Goal: Book appointment/travel/reservation

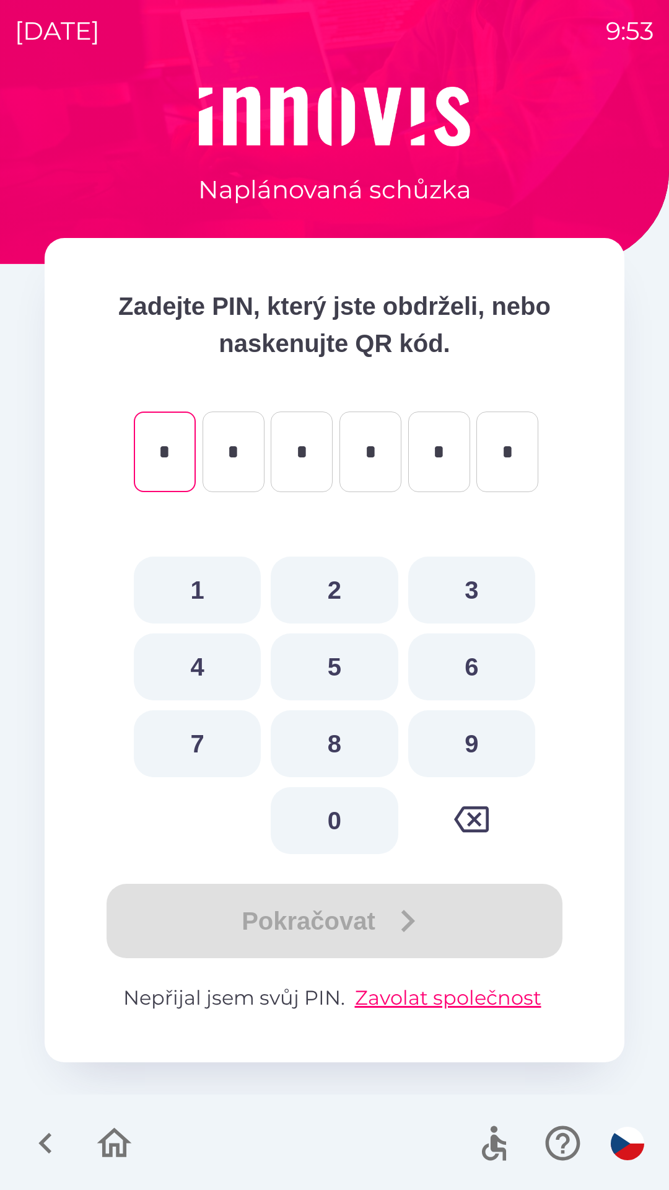
click at [113, 1128] on icon "button" at bounding box center [115, 1143] width 42 height 42
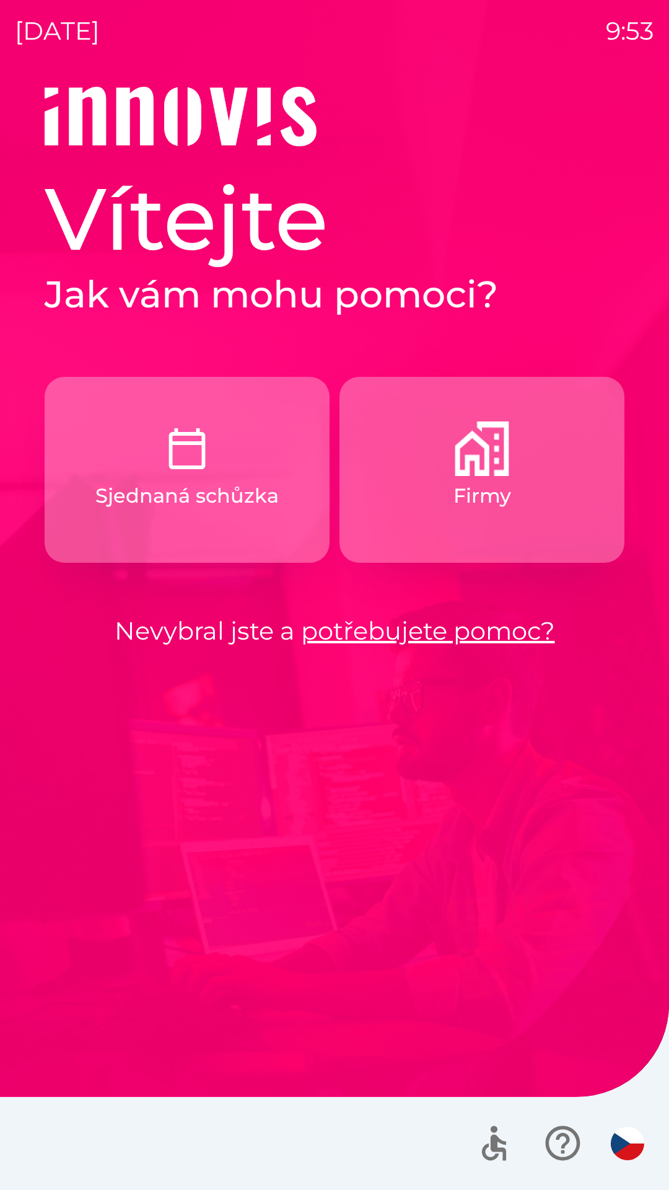
click at [476, 504] on p "Firmy" at bounding box center [483, 496] width 58 height 30
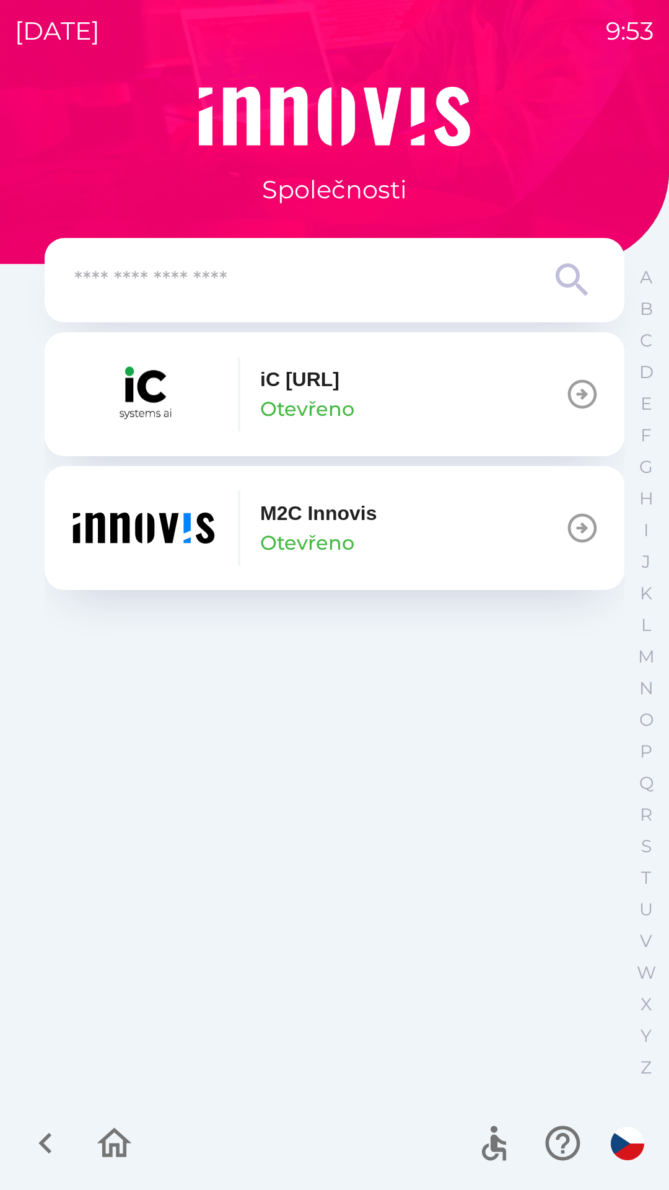
click at [338, 522] on p "M2C Innovis" at bounding box center [318, 513] width 116 height 30
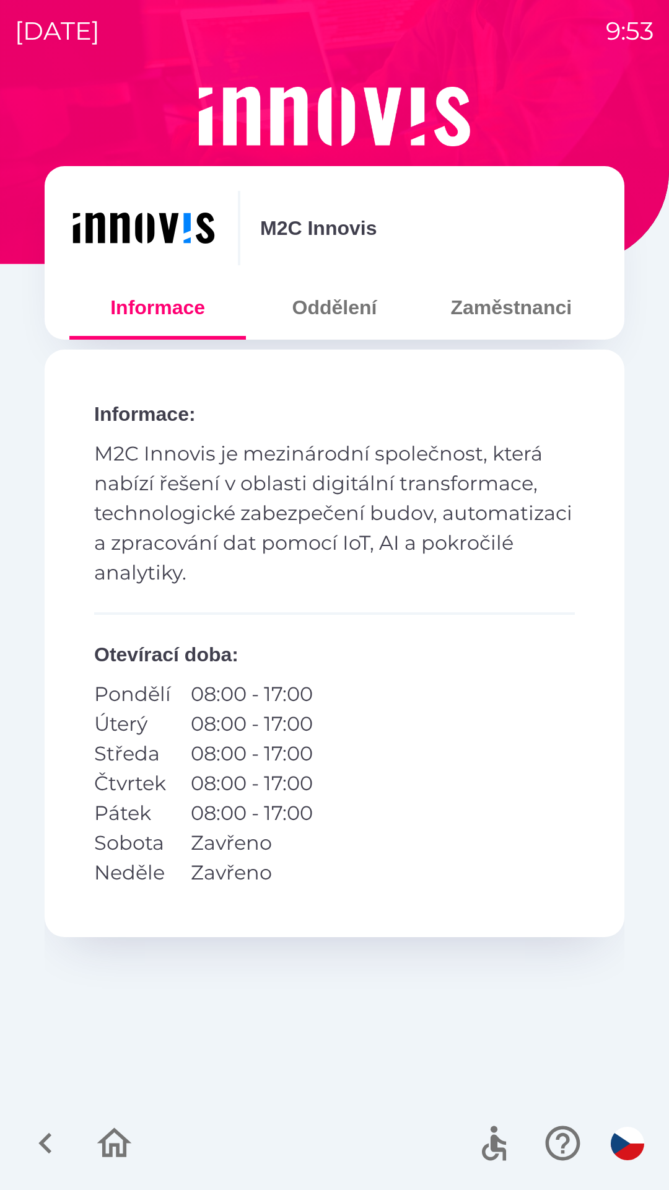
click at [337, 312] on button "Oddělení" at bounding box center [334, 307] width 177 height 45
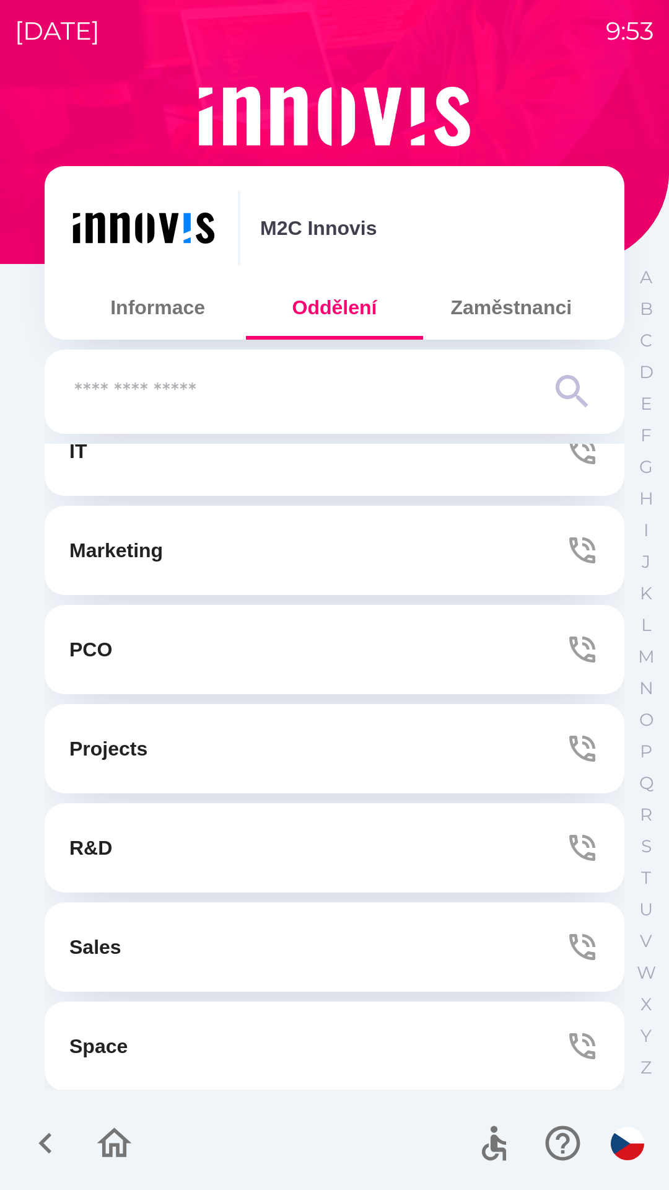
scroll to position [237, 0]
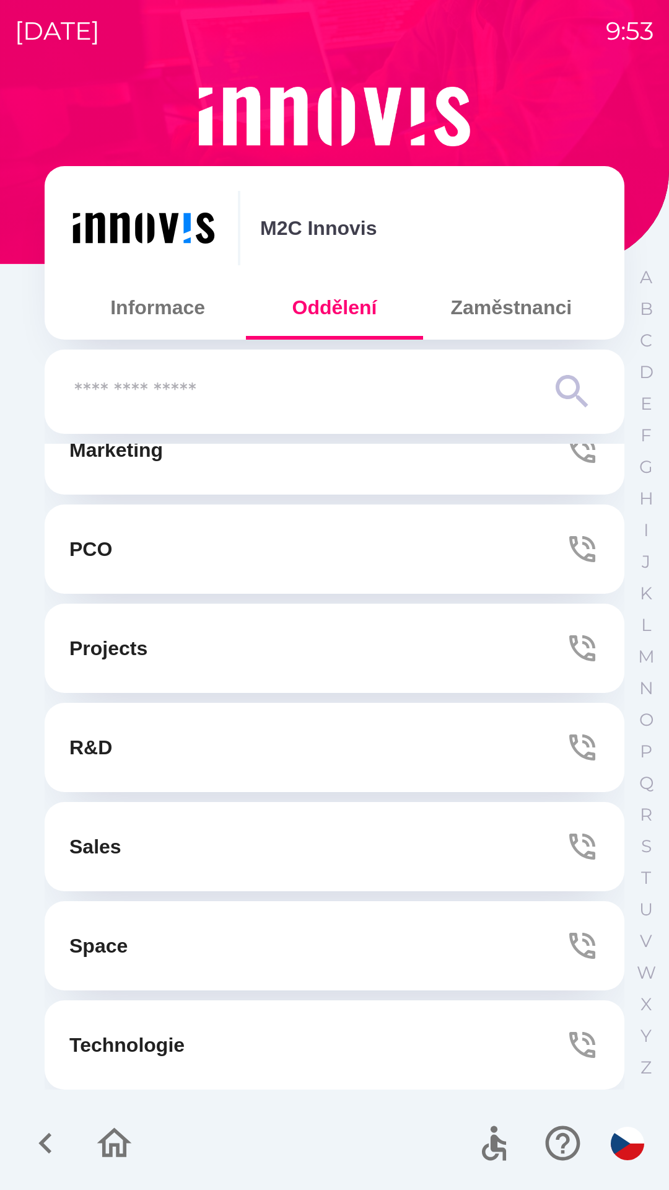
click at [504, 307] on button "Zaměstnanci" at bounding box center [511, 307] width 177 height 45
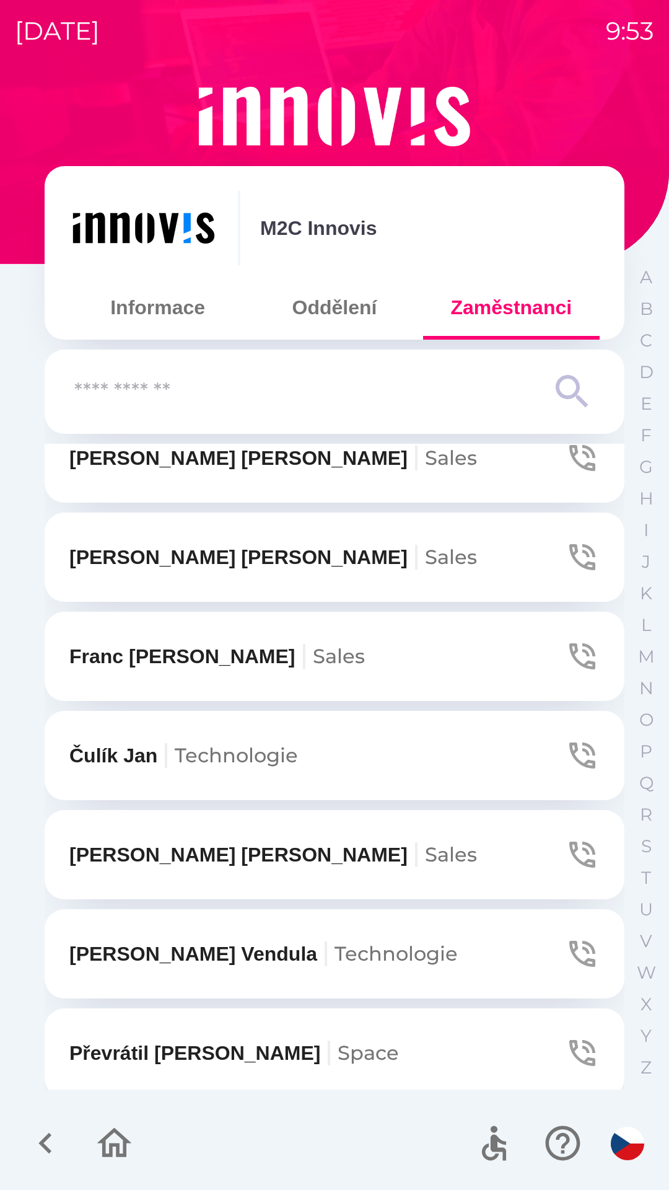
scroll to position [844, 0]
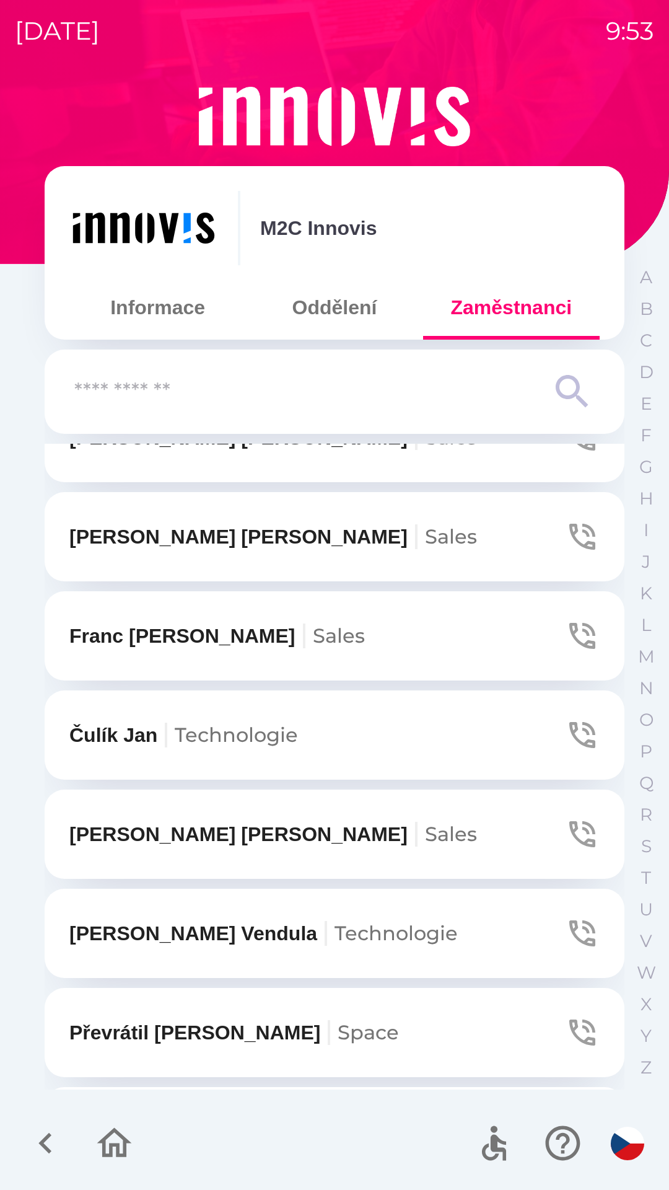
click at [154, 540] on p "[PERSON_NAME]" at bounding box center [273, 537] width 408 height 30
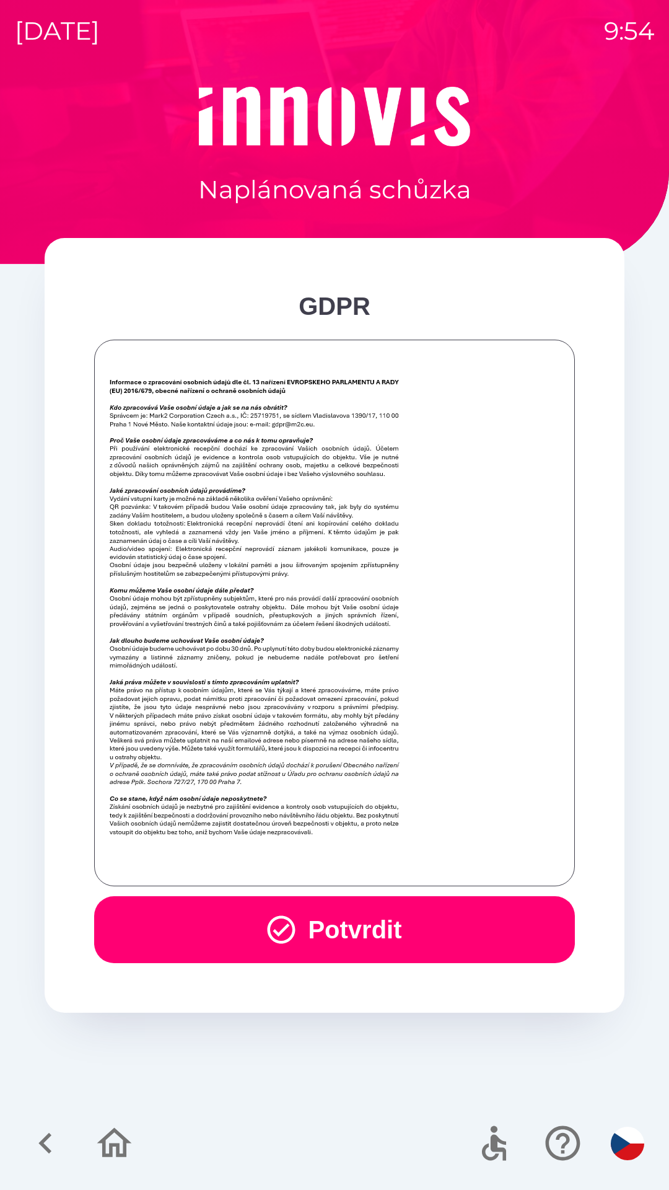
click at [348, 912] on button "Potvrdit" at bounding box center [334, 929] width 481 height 67
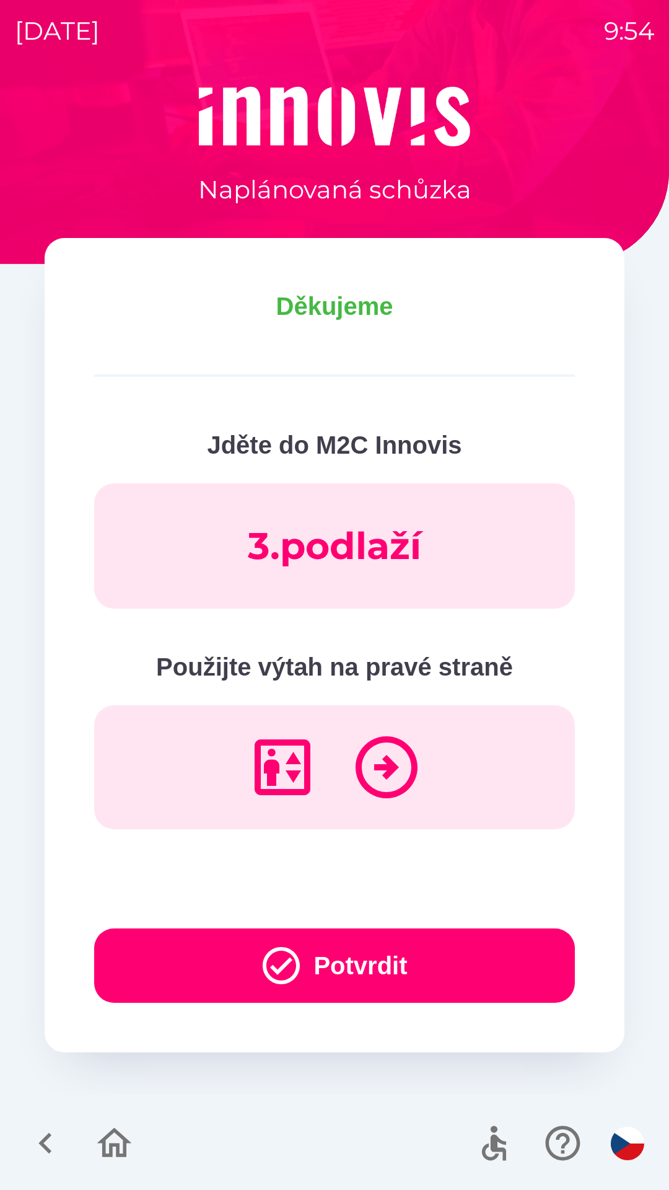
click at [375, 962] on button "Potvrdit" at bounding box center [334, 965] width 481 height 74
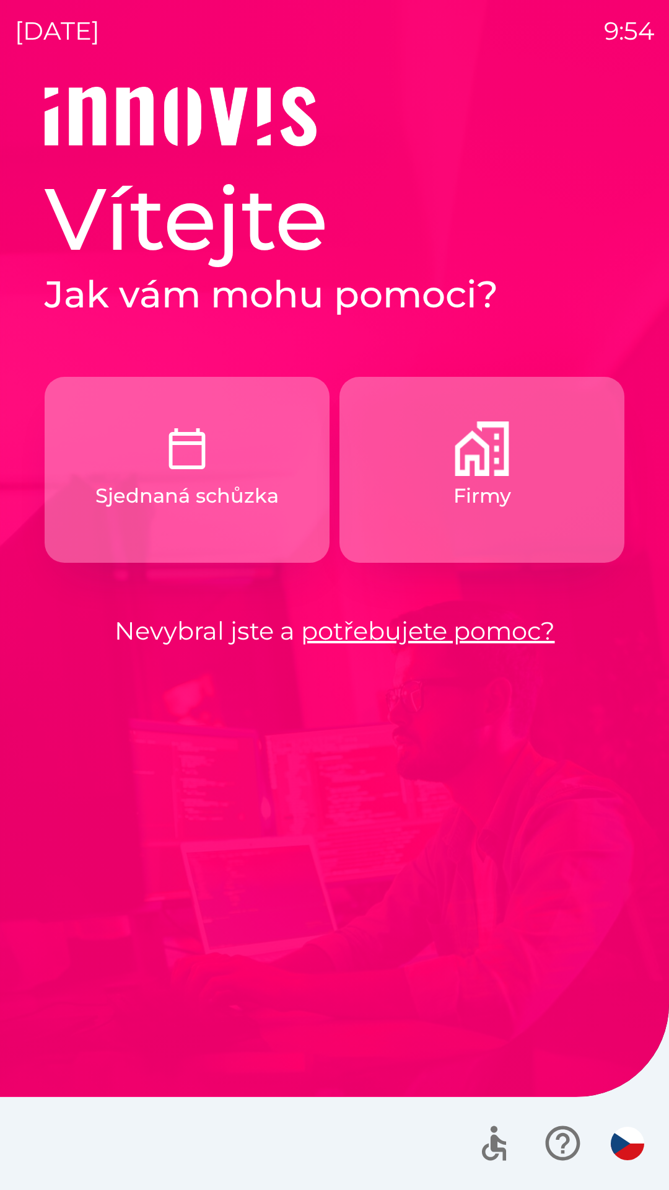
click at [226, 451] on button "Sjednaná schůzka" at bounding box center [187, 470] width 285 height 186
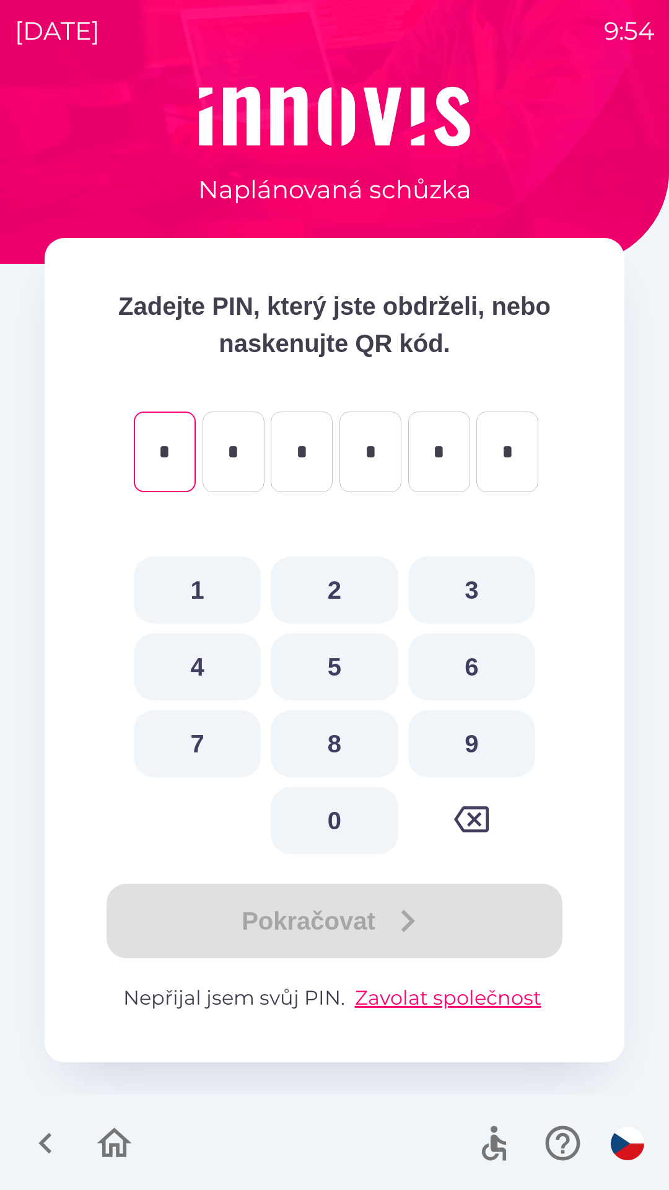
click at [474, 743] on button "9" at bounding box center [471, 743] width 127 height 67
type input "*"
click at [352, 737] on button "8" at bounding box center [334, 743] width 127 height 67
type input "*"
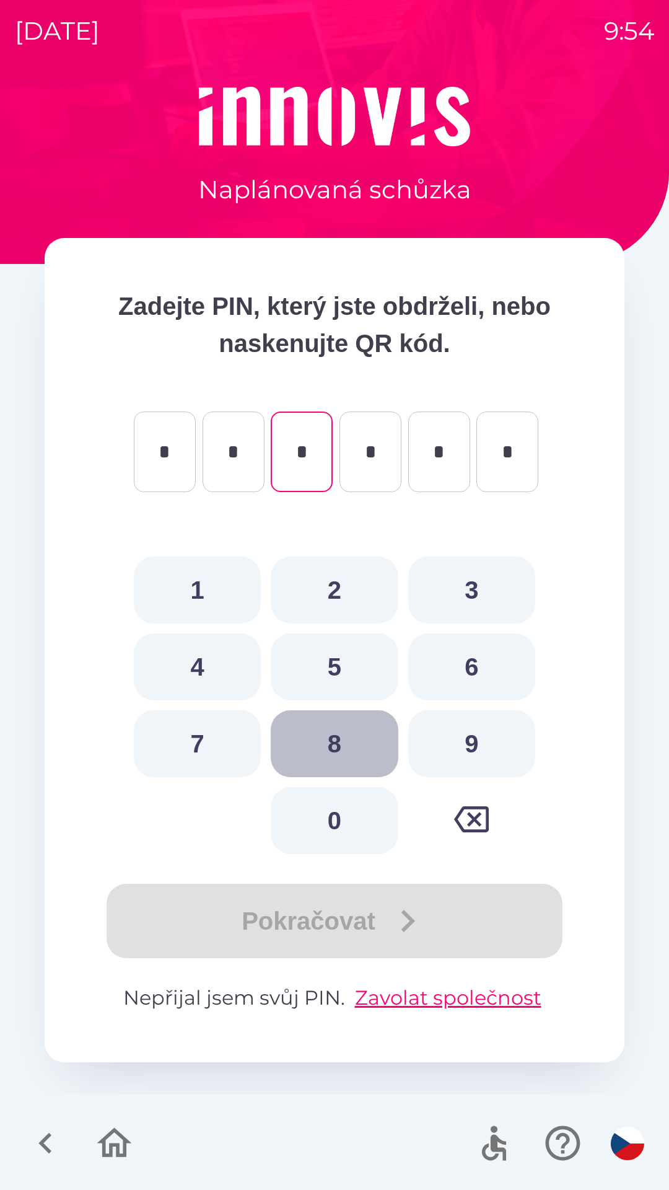
click at [348, 734] on button "8" at bounding box center [334, 743] width 127 height 67
type input "*"
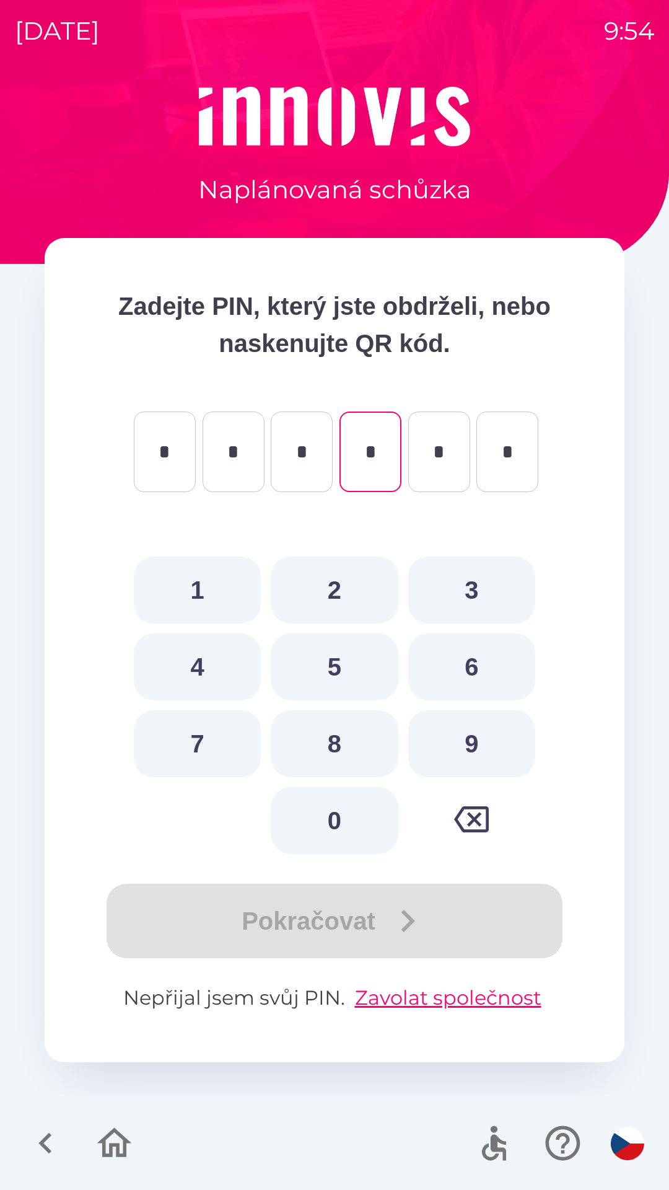
click at [489, 745] on button "9" at bounding box center [471, 743] width 127 height 67
type input "*"
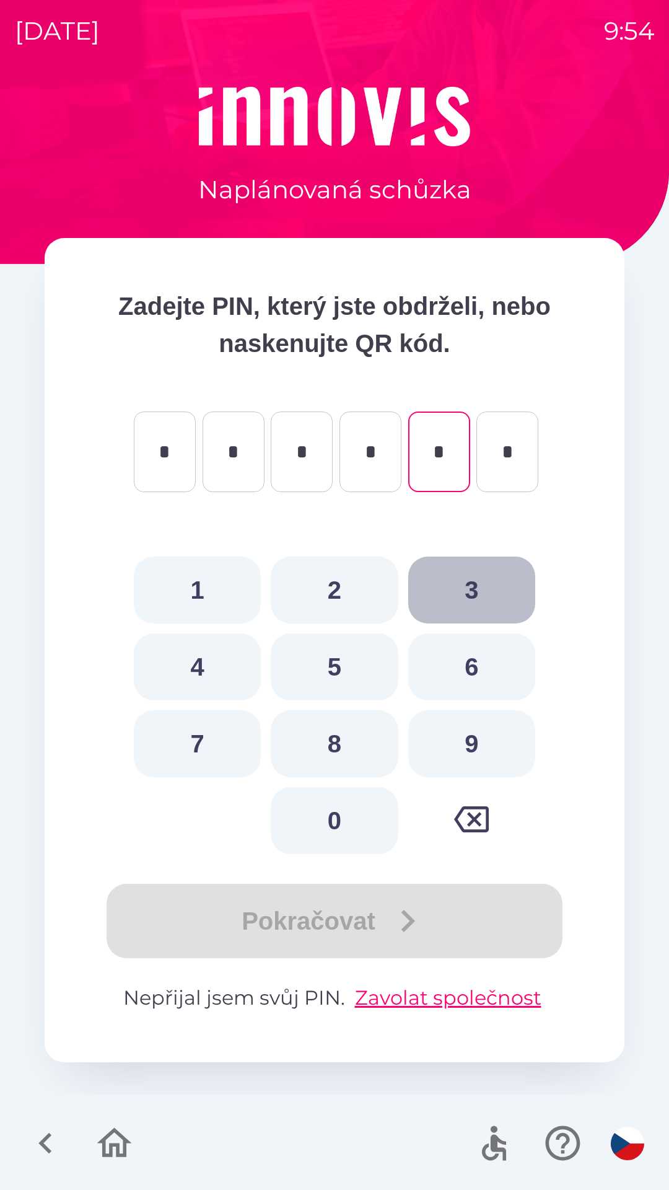
click at [479, 584] on button "3" at bounding box center [471, 589] width 127 height 67
type input "*"
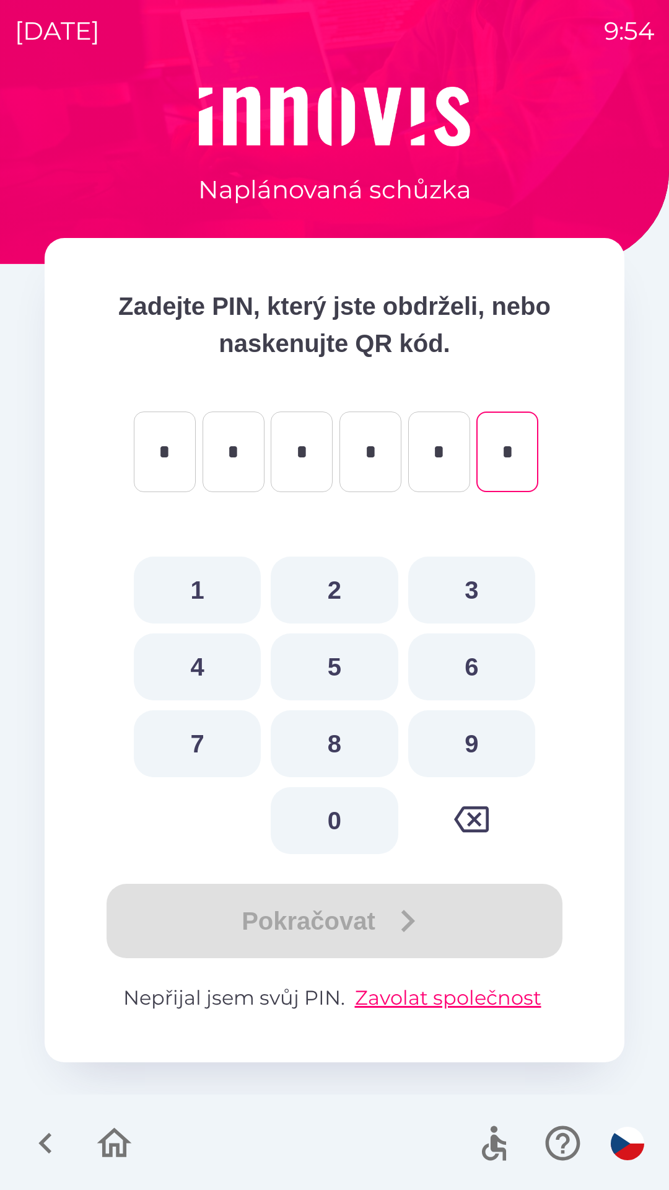
click at [323, 820] on button "0" at bounding box center [334, 820] width 127 height 67
type input "*"
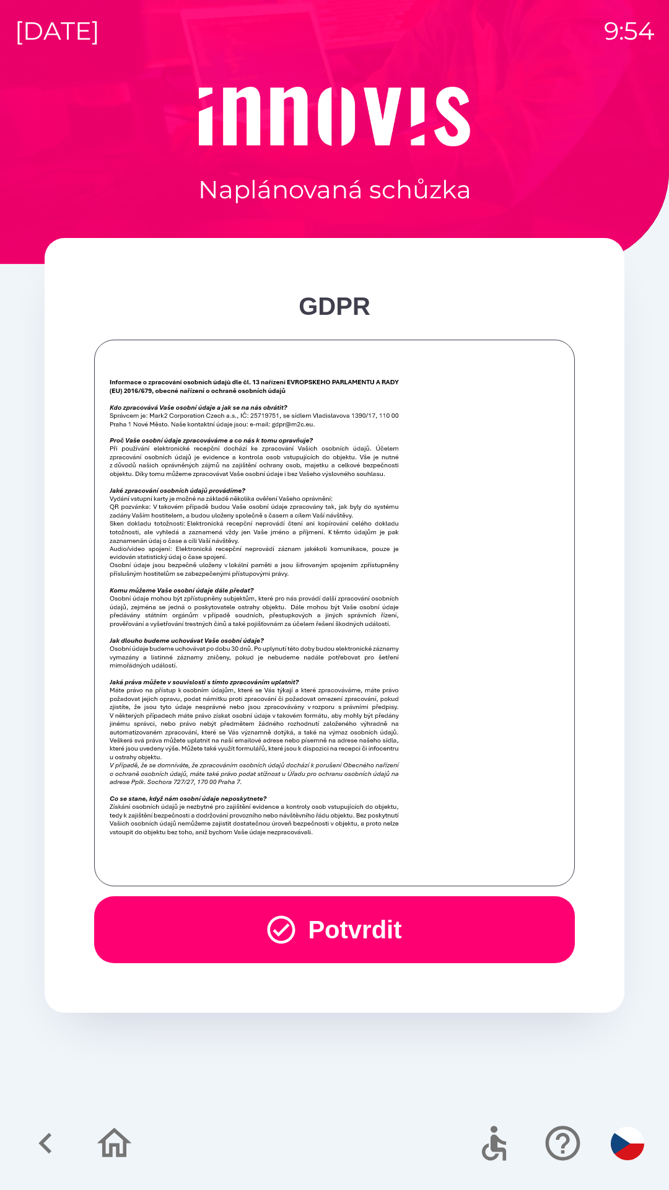
click at [375, 932] on button "Potvrdit" at bounding box center [334, 929] width 481 height 67
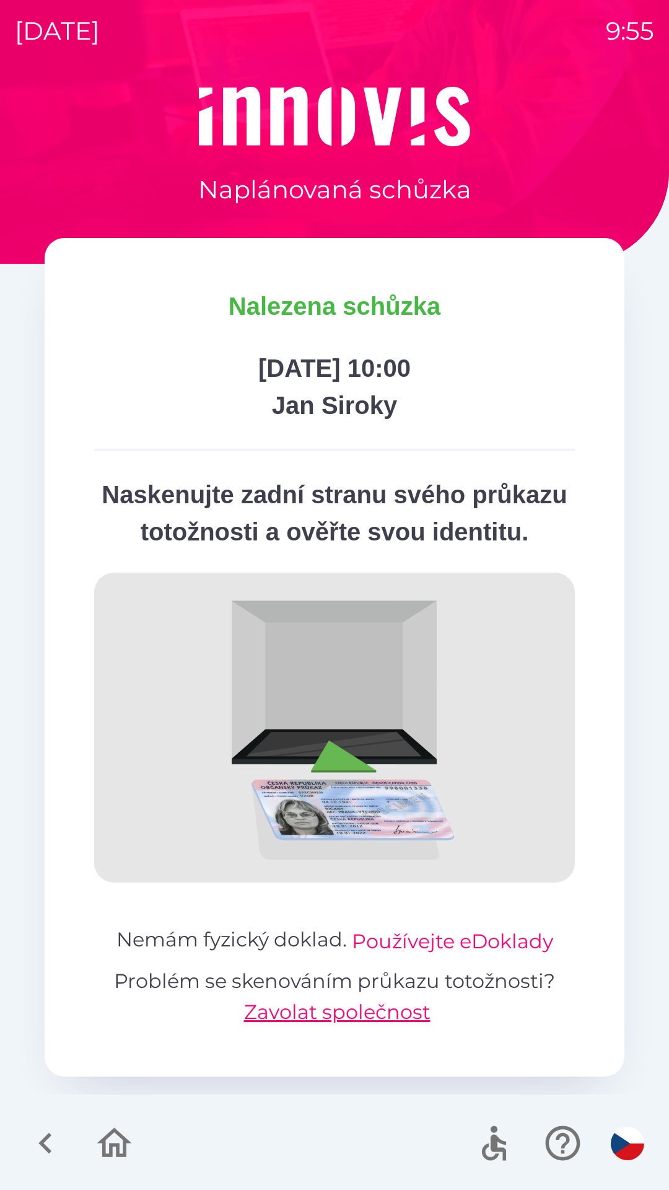
click at [486, 956] on button "Používejte eDoklady" at bounding box center [452, 941] width 201 height 30
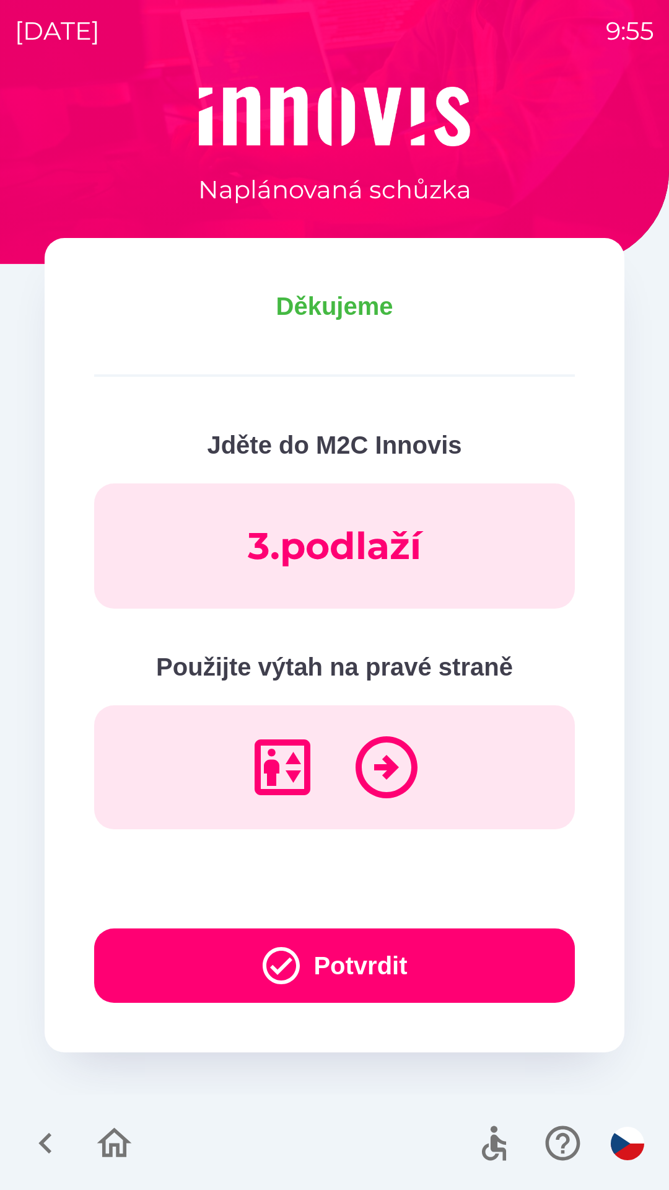
click at [287, 950] on icon "button" at bounding box center [281, 965] width 37 height 37
